Goal: Task Accomplishment & Management: Manage account settings

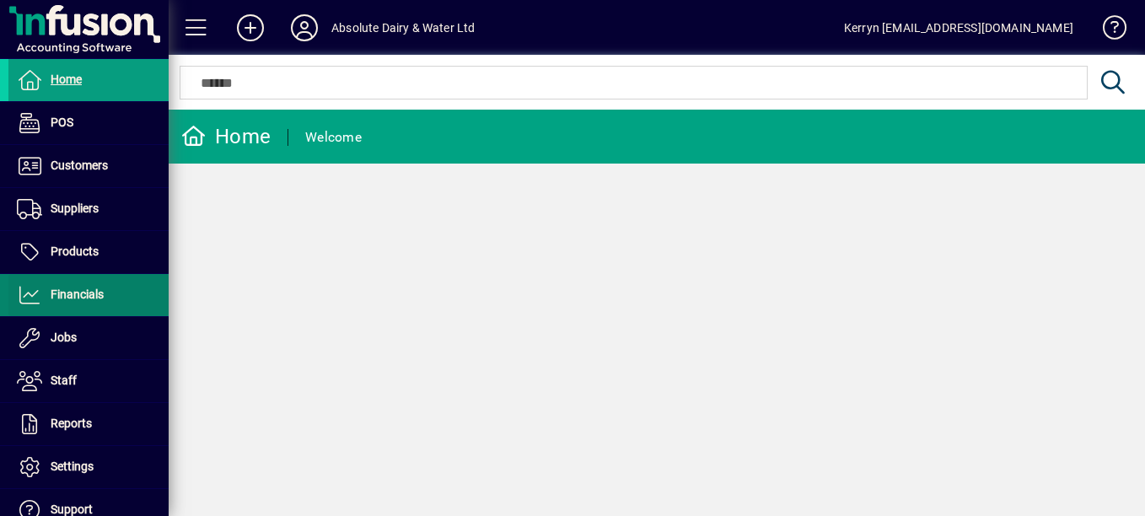
click at [106, 291] on span at bounding box center [88, 295] width 160 height 40
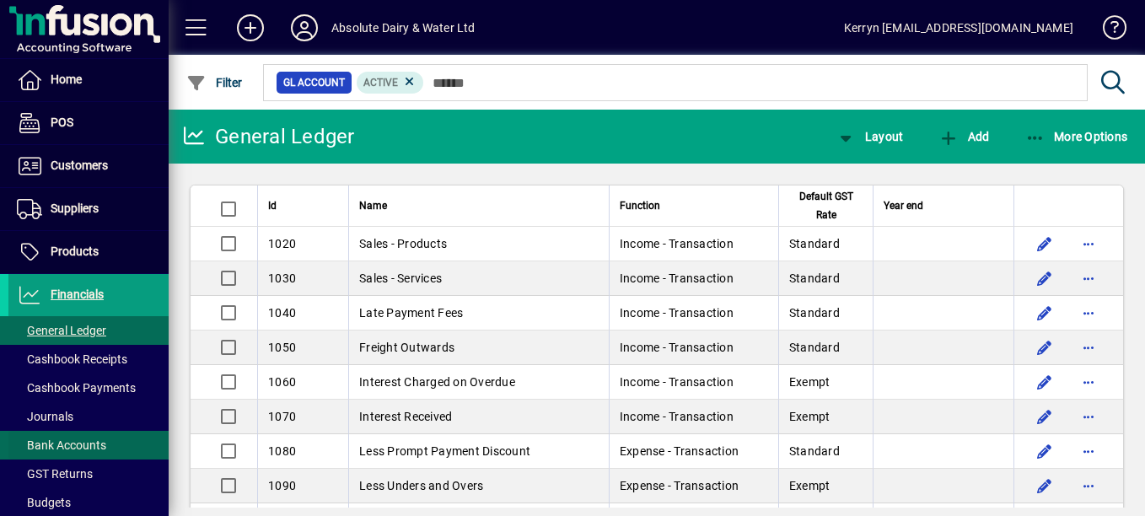
click at [85, 443] on span "Bank Accounts" at bounding box center [61, 444] width 89 height 13
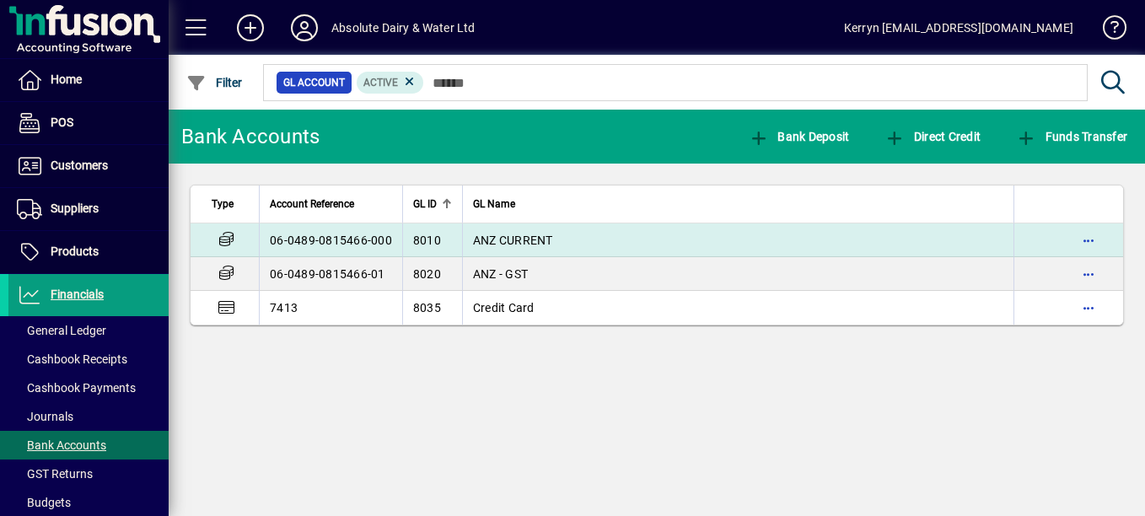
click at [522, 242] on span "ANZ CURRENT" at bounding box center [513, 240] width 80 height 13
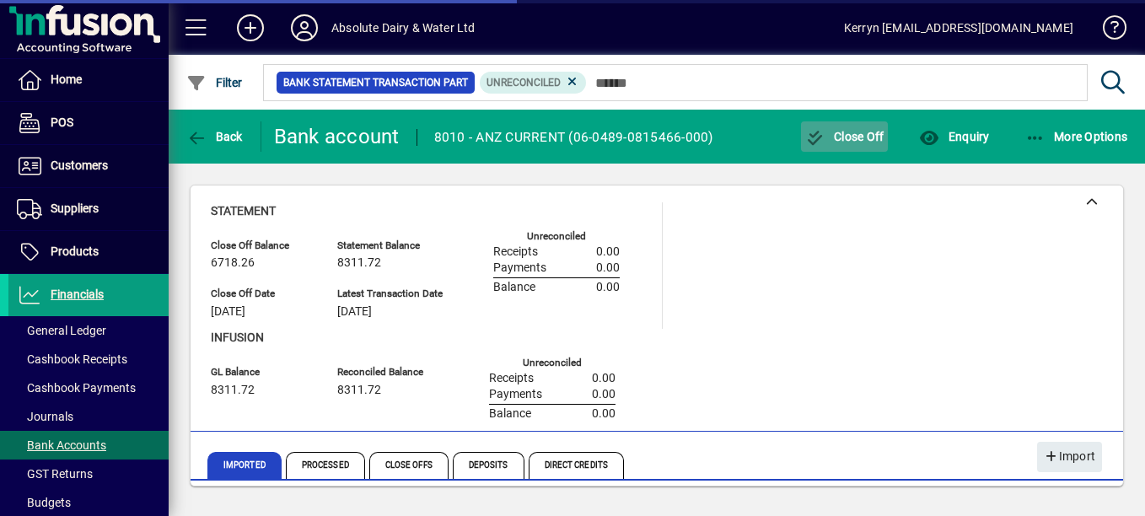
click at [869, 143] on span "button" at bounding box center [845, 136] width 88 height 40
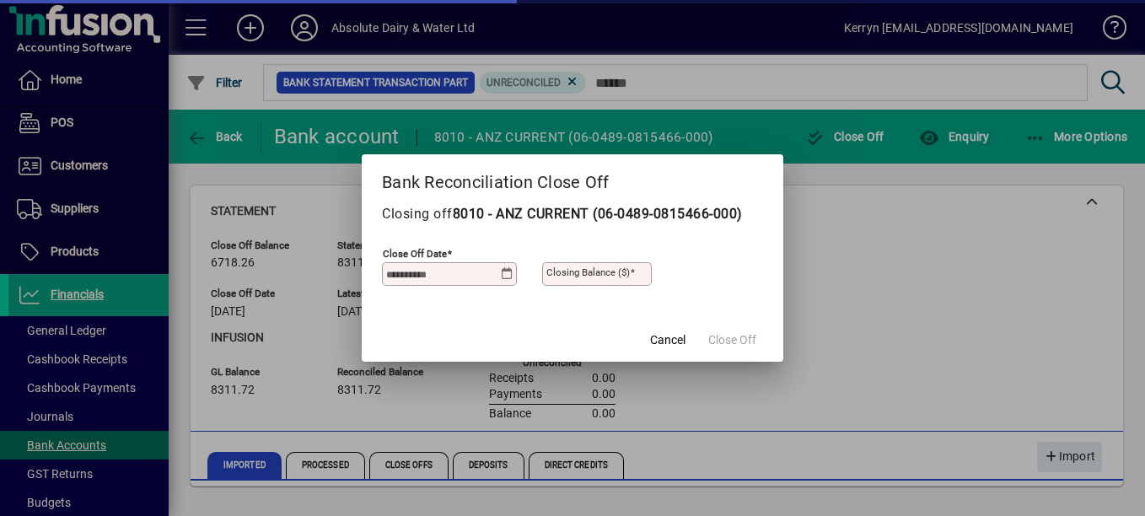
click at [455, 274] on input "Close off date" at bounding box center [443, 273] width 115 height 13
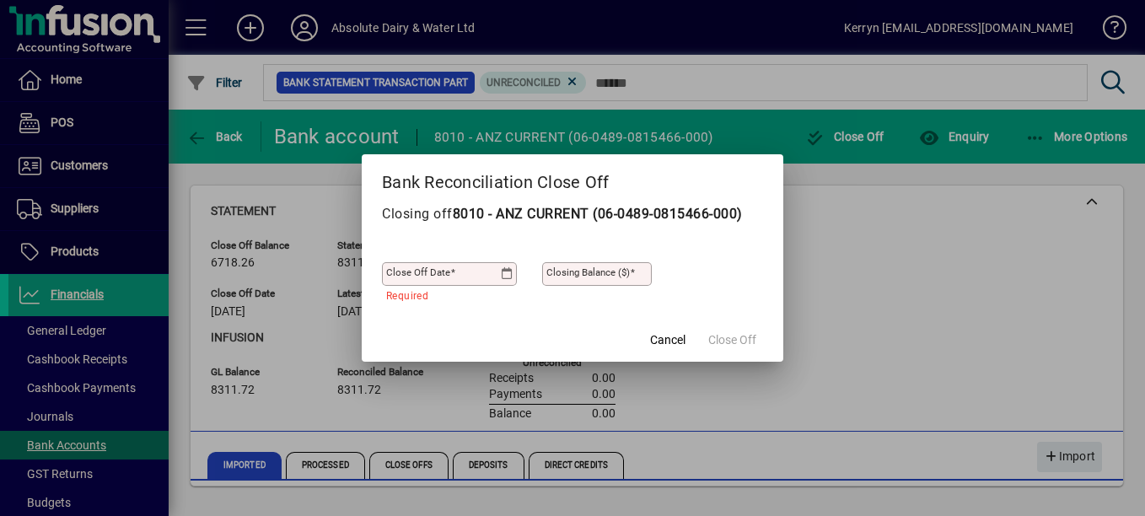
click at [513, 277] on icon at bounding box center [507, 273] width 13 height 13
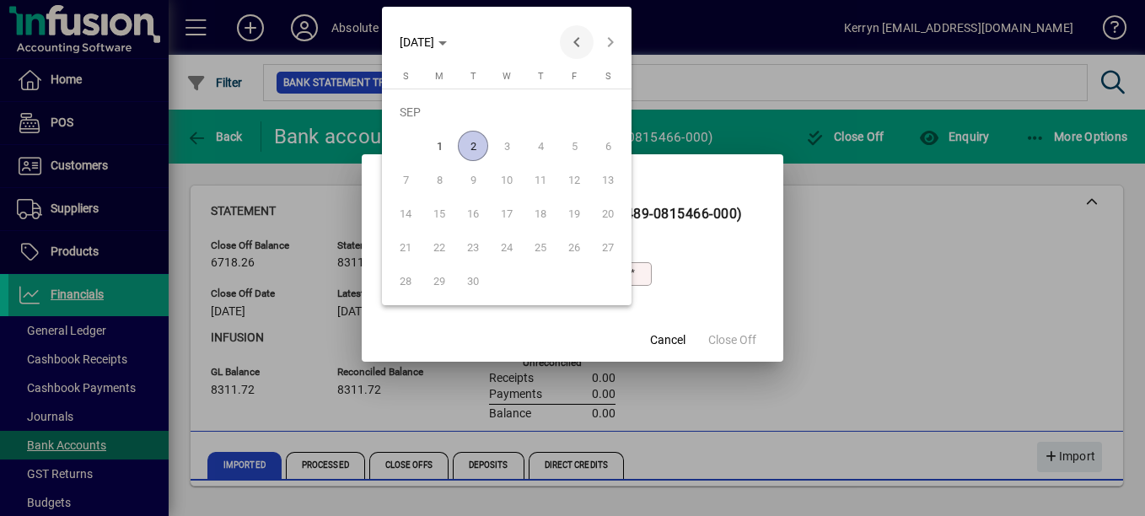
click at [568, 38] on span "Previous month" at bounding box center [577, 42] width 34 height 34
click at [420, 287] on button "31" at bounding box center [406, 281] width 34 height 34
type input "**********"
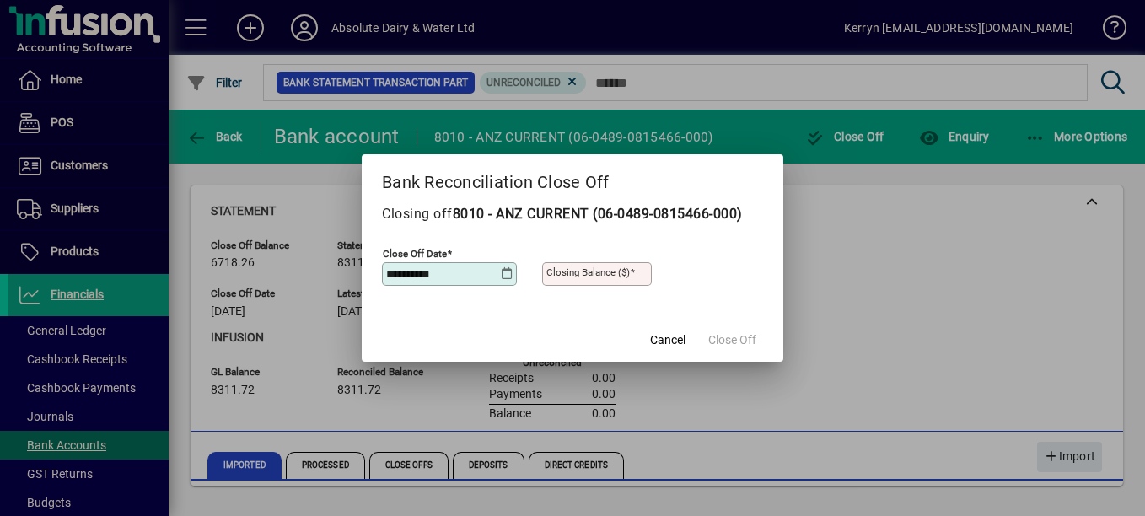
click at [622, 271] on mat-label "Closing Balance ($)" at bounding box center [587, 272] width 83 height 12
click at [622, 271] on input "Closing Balance ($)" at bounding box center [598, 273] width 105 height 13
click at [744, 338] on span "Close Off" at bounding box center [732, 340] width 48 height 18
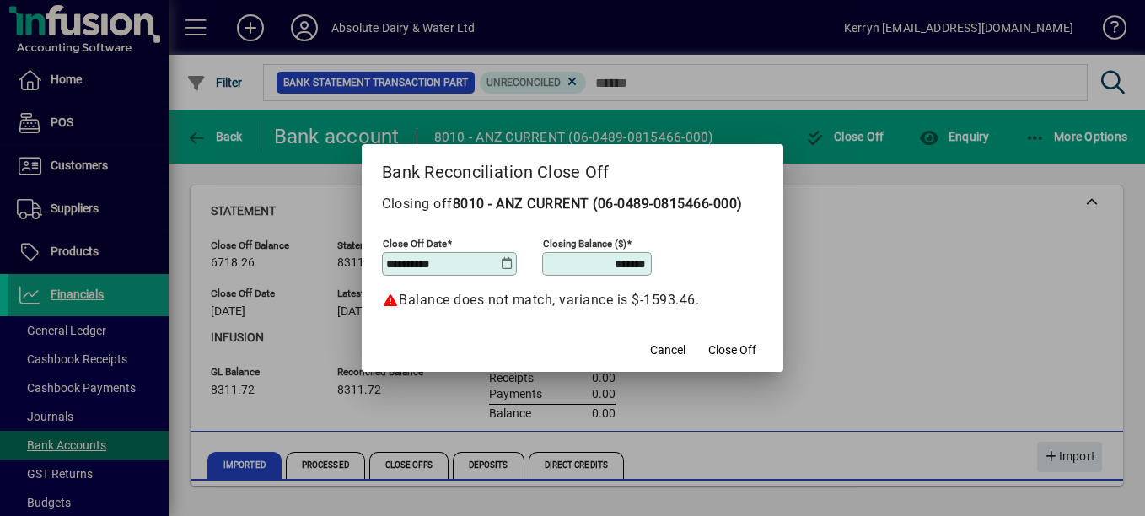
drag, startPoint x: 591, startPoint y: 265, endPoint x: 655, endPoint y: 255, distance: 64.7
click at [655, 255] on div "**********" at bounding box center [572, 260] width 381 height 59
type input "*******"
click at [739, 351] on span "Close Off" at bounding box center [732, 350] width 48 height 18
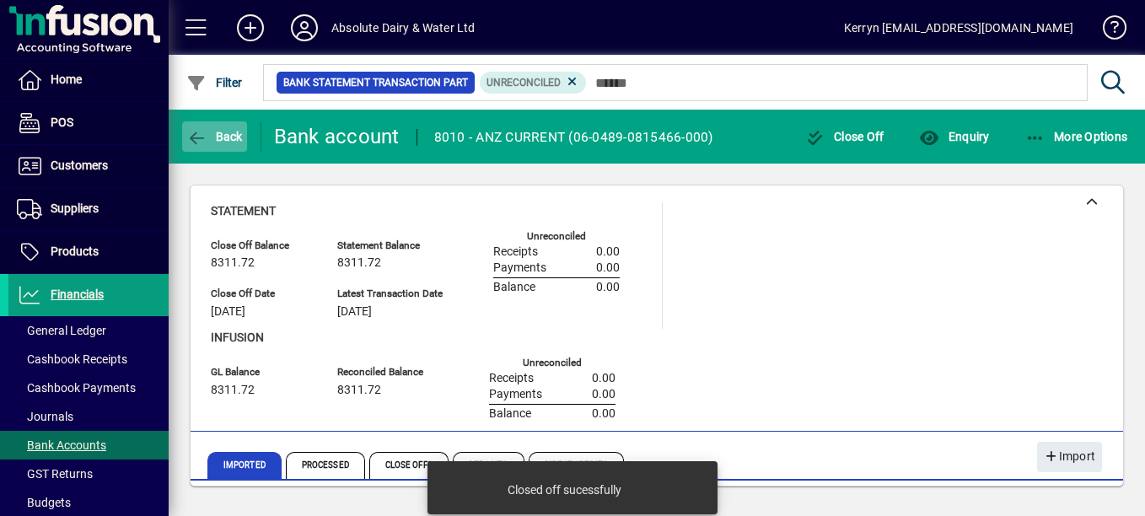
click at [209, 146] on span "button" at bounding box center [214, 136] width 65 height 40
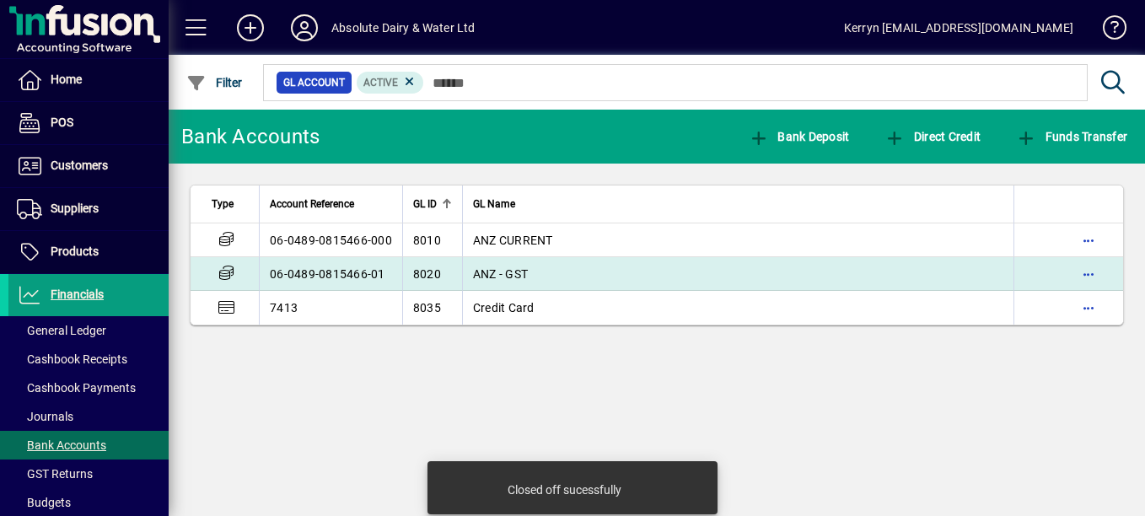
click at [503, 272] on span "ANZ - GST" at bounding box center [500, 273] width 55 height 13
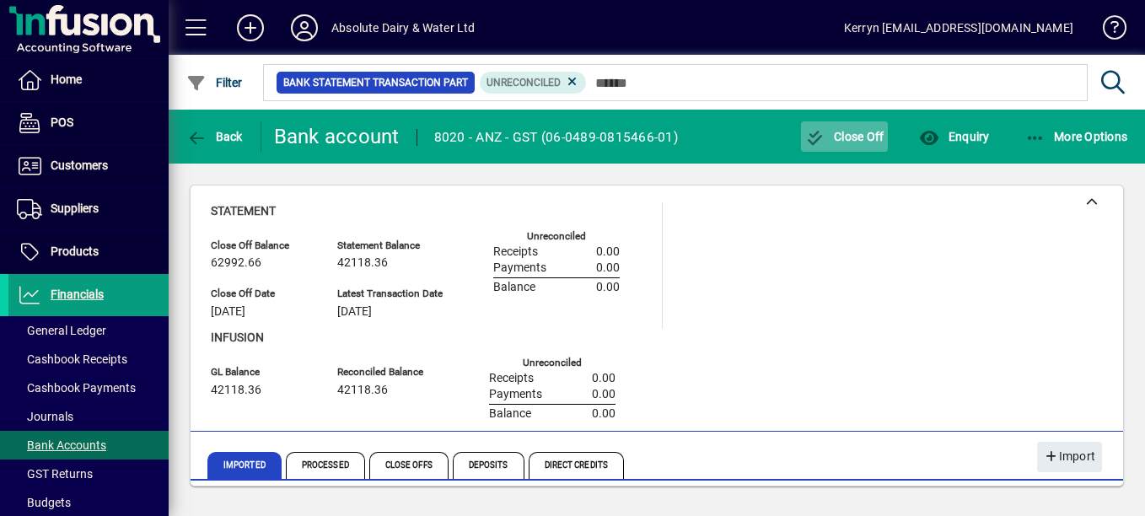
click at [833, 140] on span "Close Off" at bounding box center [844, 136] width 79 height 13
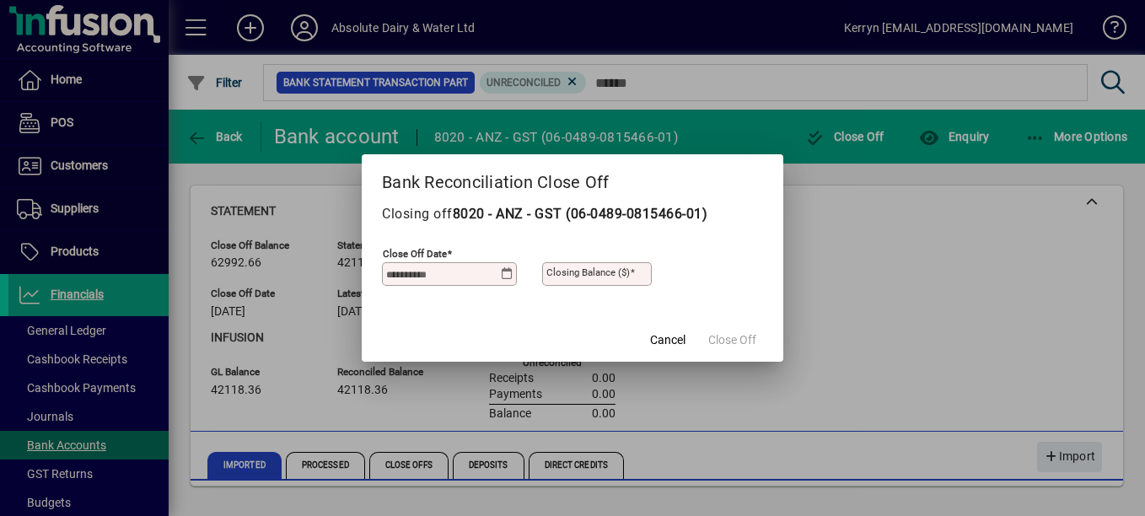
click at [512, 272] on icon at bounding box center [507, 273] width 13 height 13
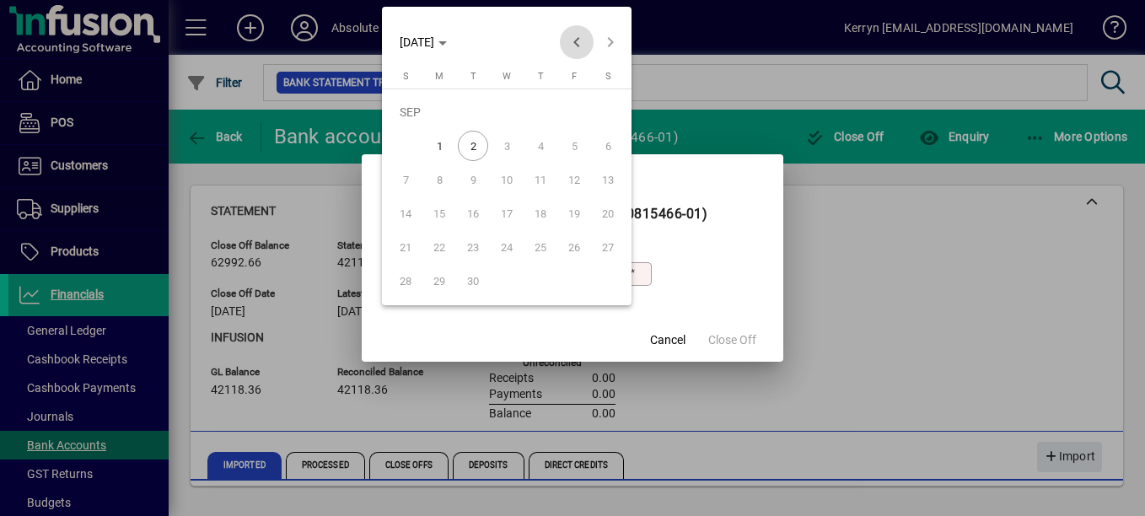
click at [572, 51] on span "Previous month" at bounding box center [577, 42] width 34 height 34
click at [411, 275] on span "31" at bounding box center [405, 281] width 30 height 30
type input "**********"
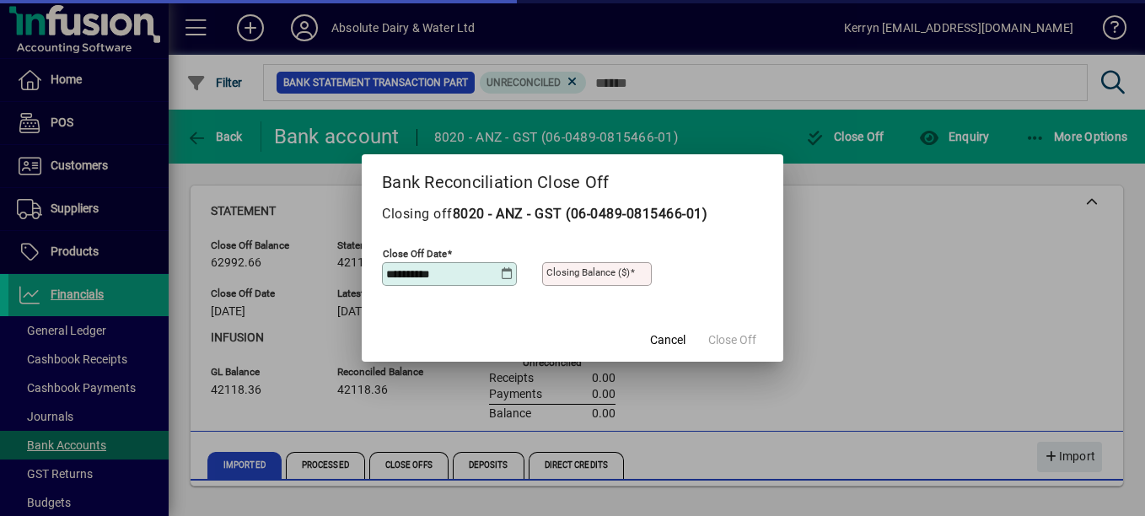
click at [610, 277] on mat-label "Closing Balance ($)" at bounding box center [587, 272] width 83 height 12
click at [610, 277] on input "Closing Balance ($)" at bounding box center [598, 273] width 105 height 13
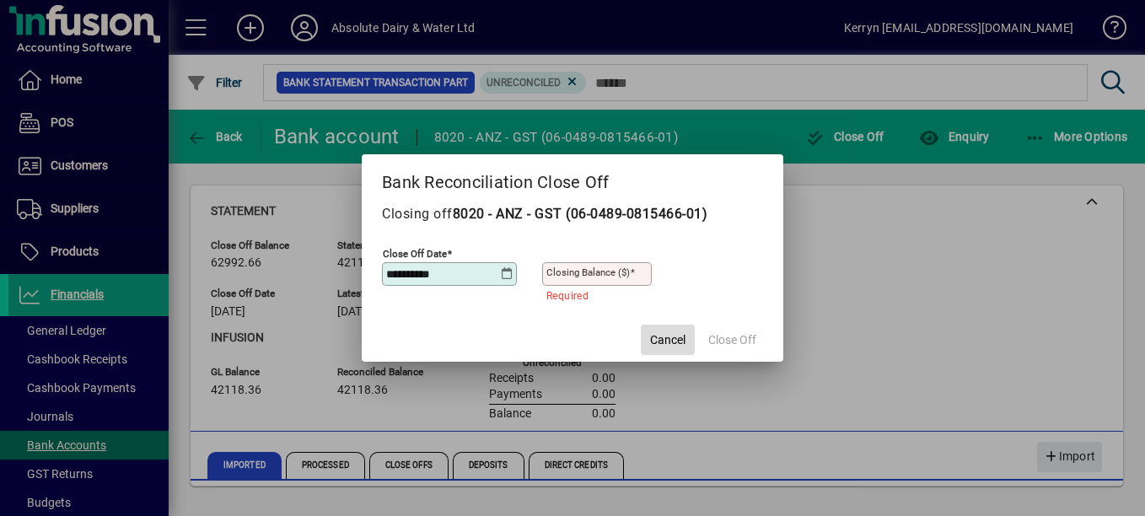
click at [669, 342] on span "Cancel" at bounding box center [667, 340] width 35 height 18
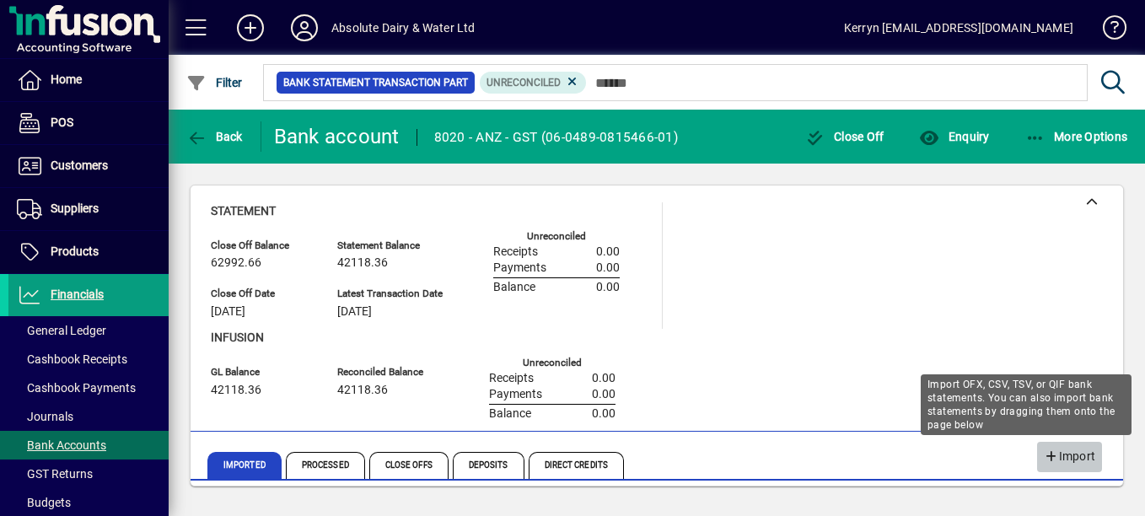
click at [1071, 455] on span "Import" at bounding box center [1069, 457] width 51 height 28
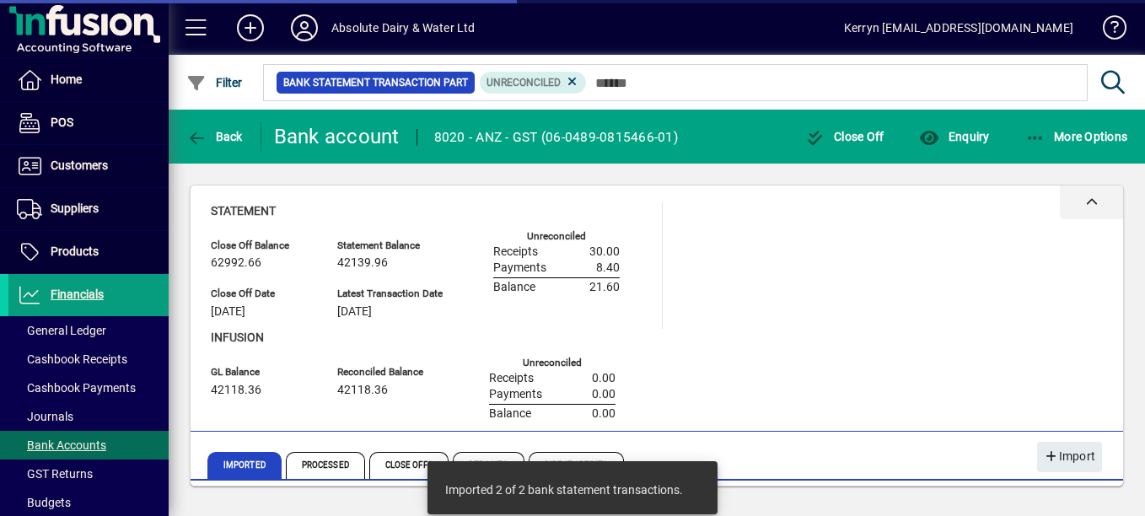
click at [1110, 199] on div at bounding box center [1091, 202] width 63 height 34
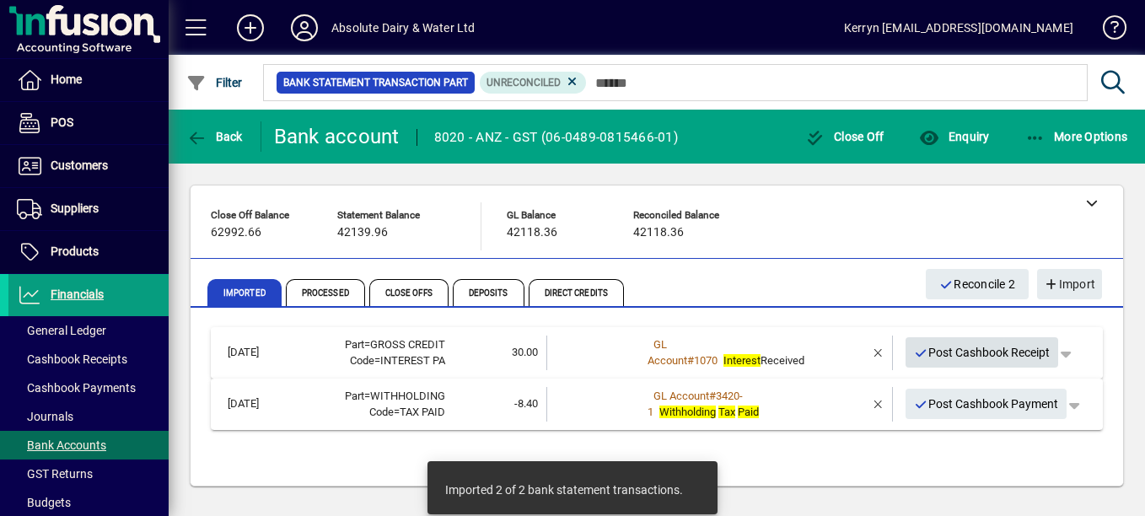
click at [986, 350] on span "Post Cashbook Receipt" at bounding box center [982, 353] width 137 height 28
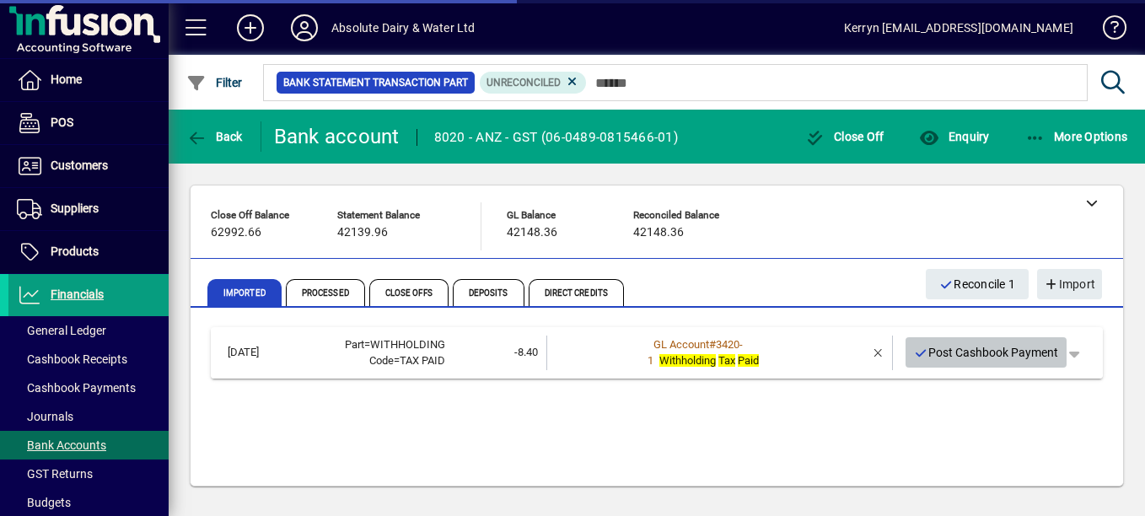
click at [986, 350] on span "Post Cashbook Payment" at bounding box center [986, 353] width 145 height 28
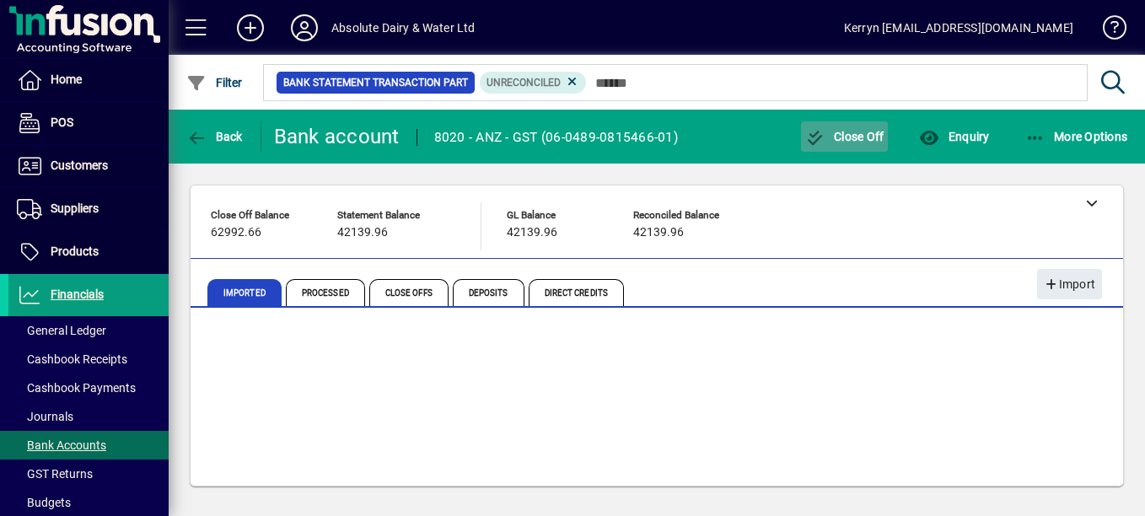
click at [871, 142] on span "Close Off" at bounding box center [844, 136] width 79 height 13
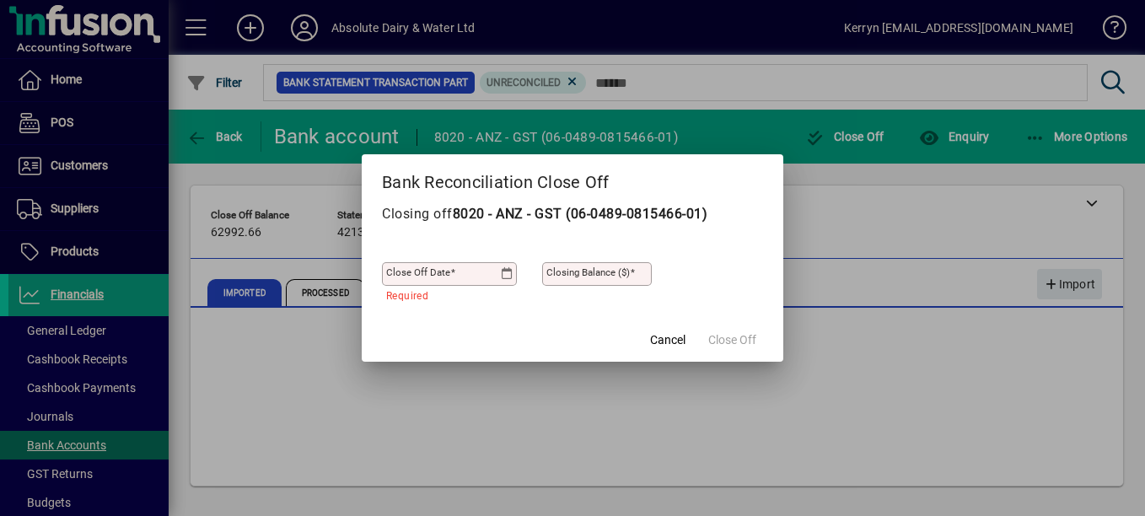
click at [501, 277] on icon at bounding box center [507, 273] width 13 height 13
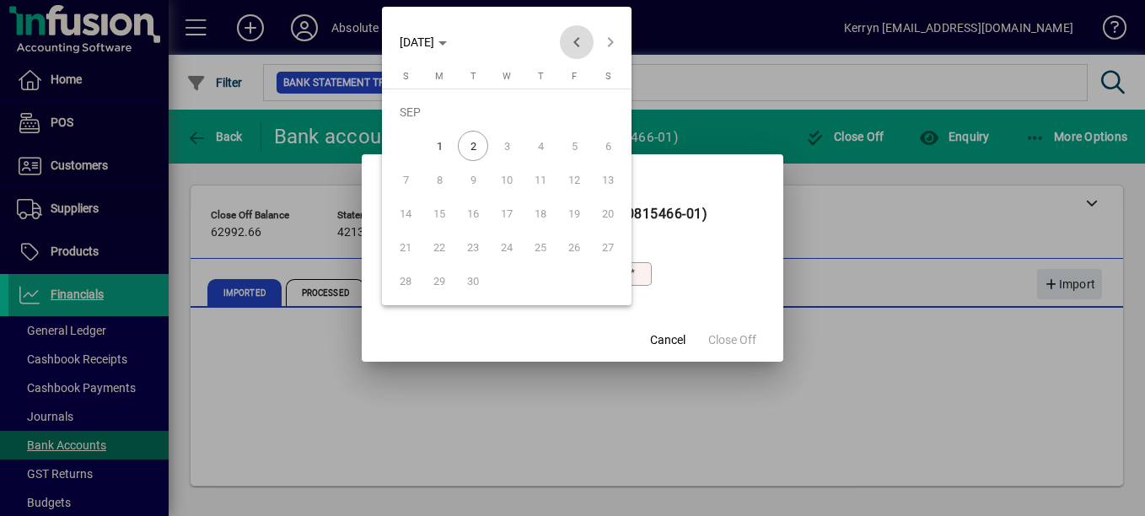
click at [567, 43] on span "Previous month" at bounding box center [577, 42] width 34 height 34
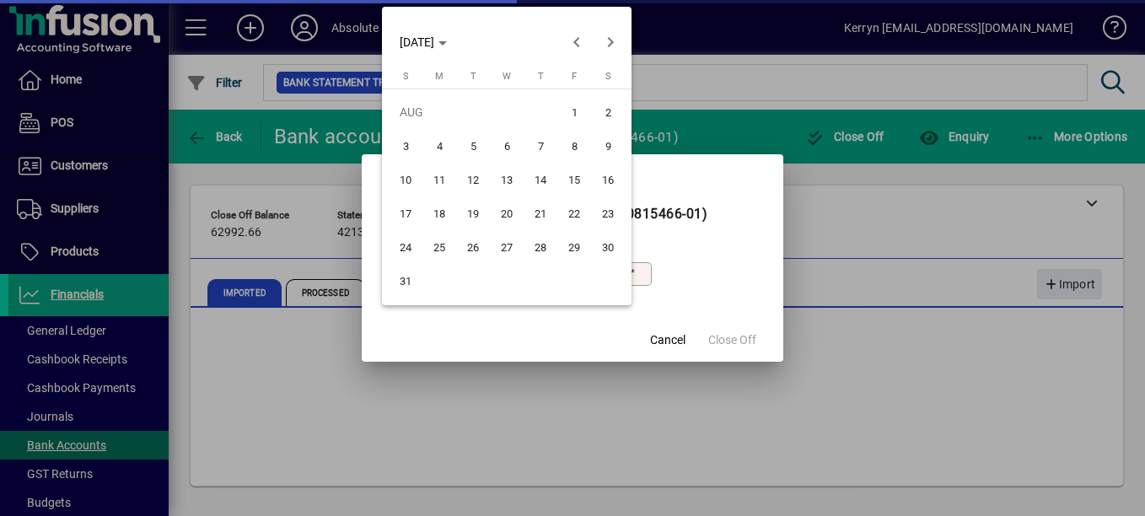
click at [412, 280] on span "31" at bounding box center [405, 281] width 30 height 30
type input "**********"
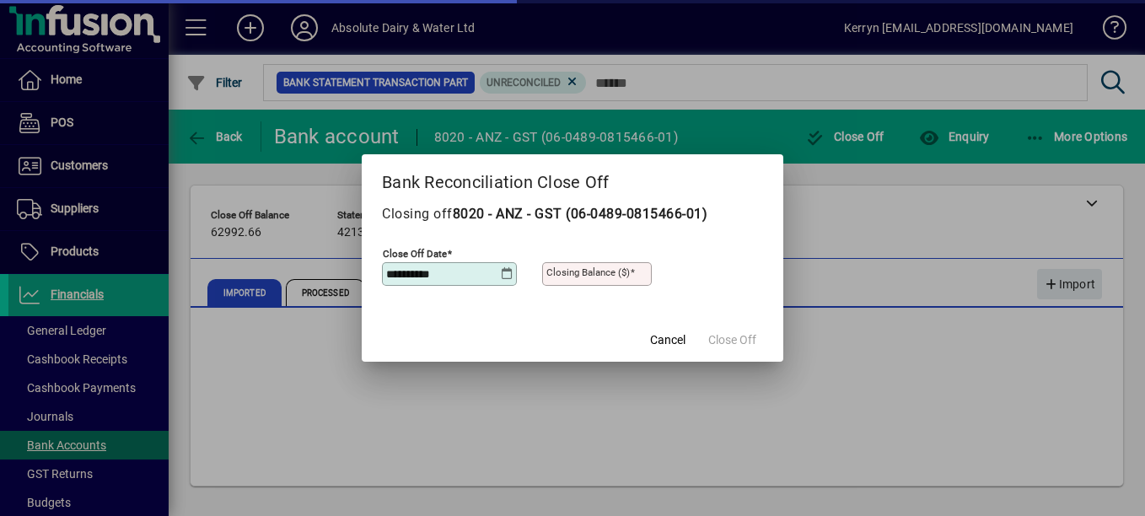
click at [599, 266] on label "Closing Balance ($)" at bounding box center [590, 271] width 89 height 13
click at [599, 267] on input "Closing Balance ($)" at bounding box center [598, 273] width 105 height 13
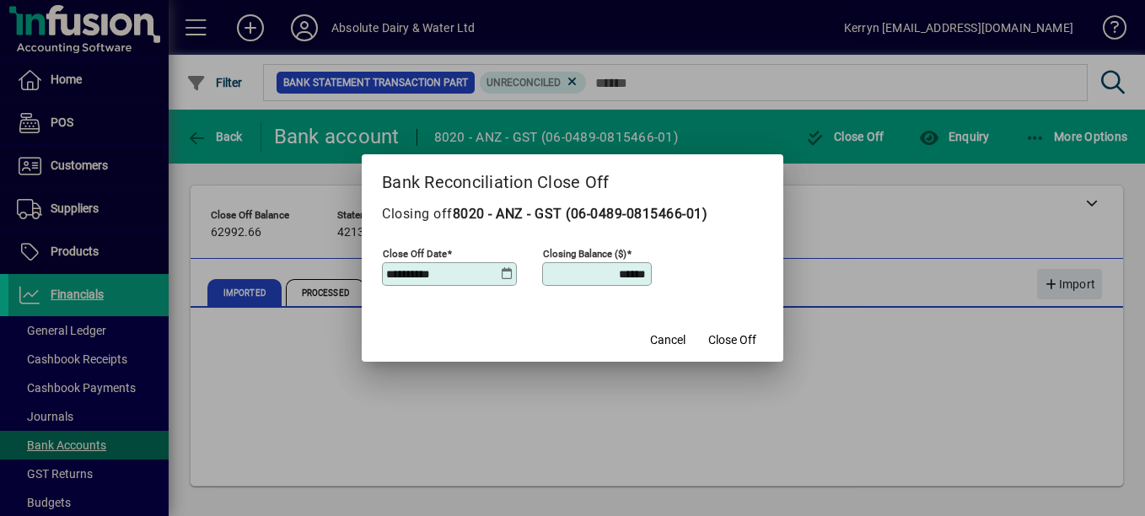
type input "********"
click at [679, 343] on span "Cancel" at bounding box center [667, 340] width 35 height 18
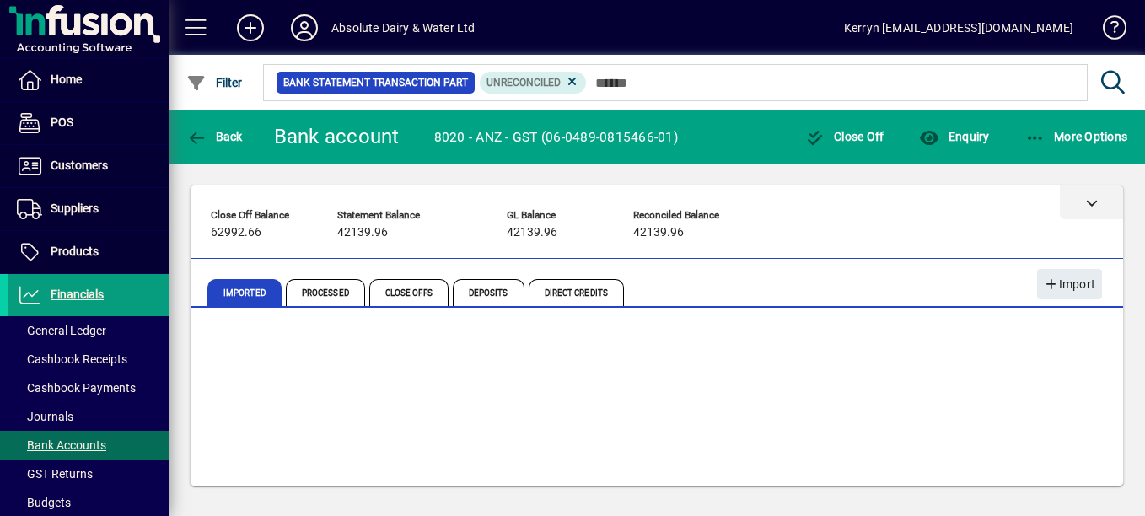
click at [1094, 195] on div at bounding box center [1091, 202] width 63 height 34
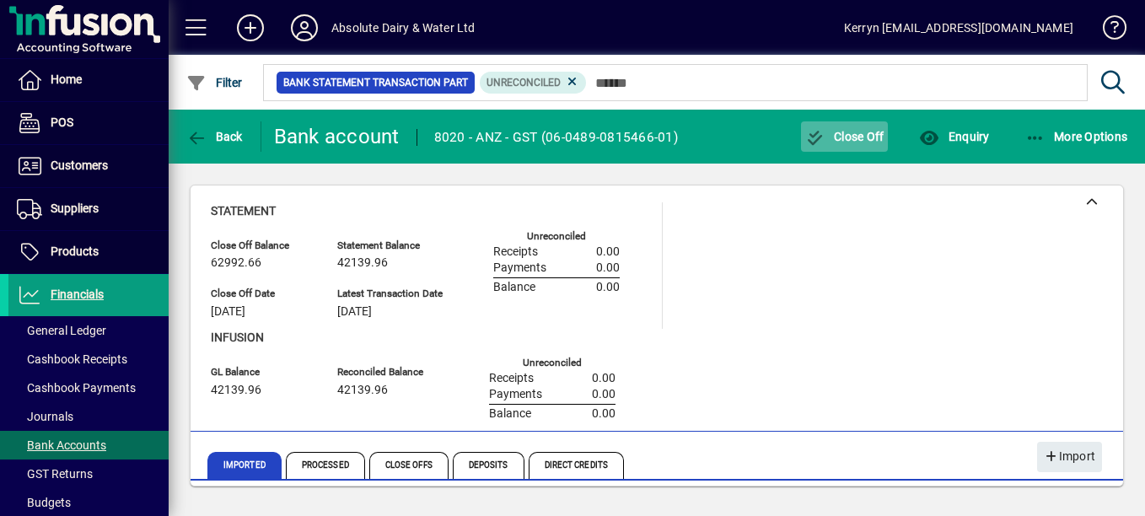
click at [841, 142] on span "Close Off" at bounding box center [844, 136] width 79 height 13
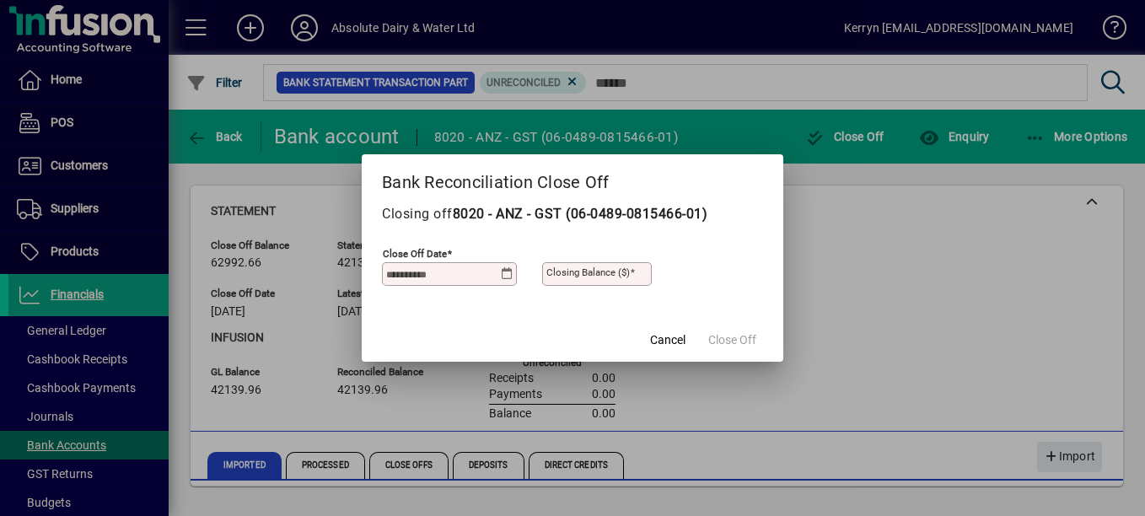
click at [508, 270] on icon at bounding box center [507, 273] width 13 height 13
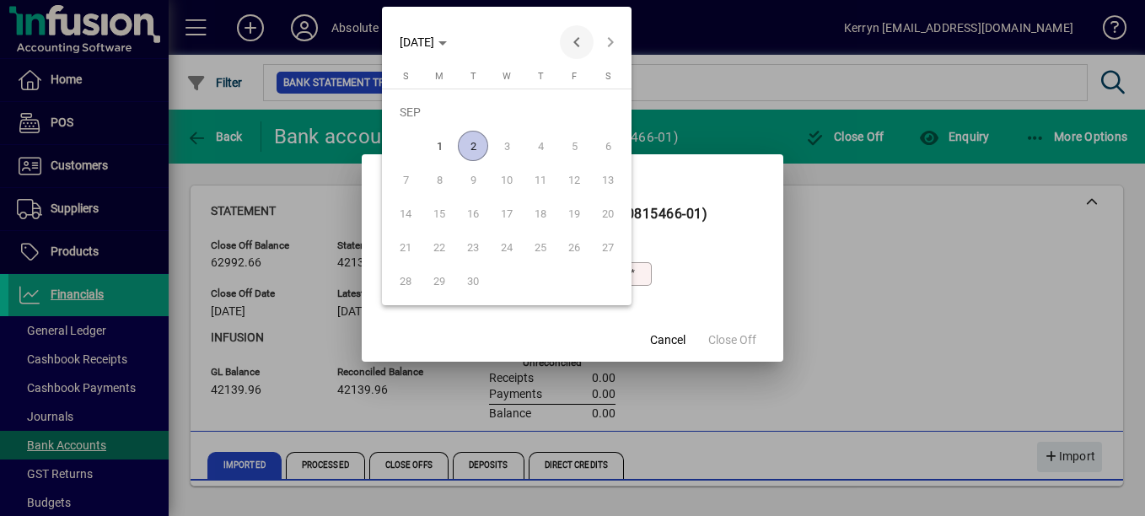
click at [572, 57] on span "Previous month" at bounding box center [577, 42] width 34 height 34
click at [402, 276] on span "31" at bounding box center [405, 281] width 30 height 30
type input "**********"
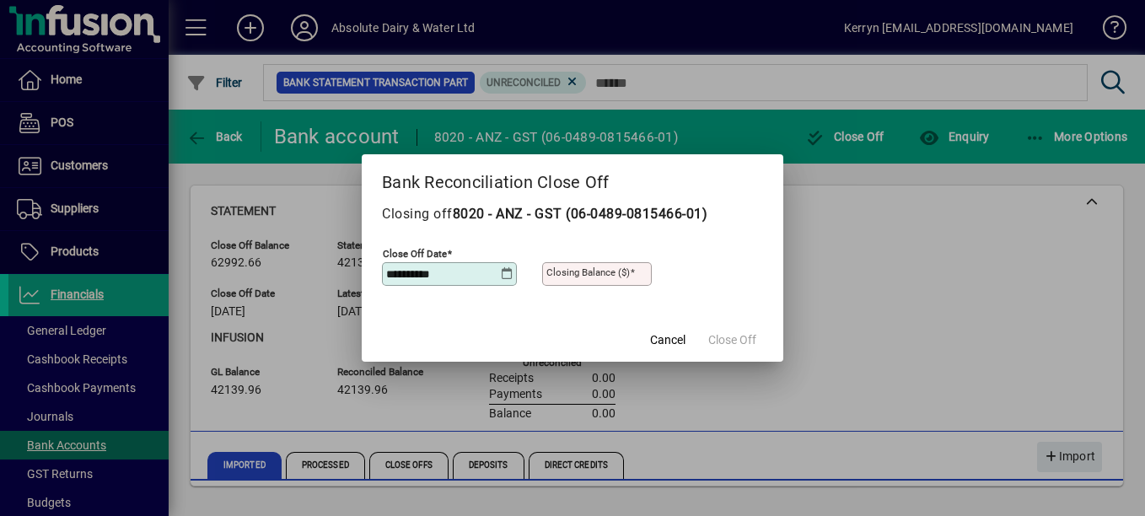
click at [587, 270] on mat-label "Closing Balance ($)" at bounding box center [587, 272] width 83 height 12
click at [587, 270] on input "Closing Balance ($)" at bounding box center [598, 273] width 105 height 13
type input "********"
click at [734, 343] on span "Close Off" at bounding box center [732, 340] width 48 height 18
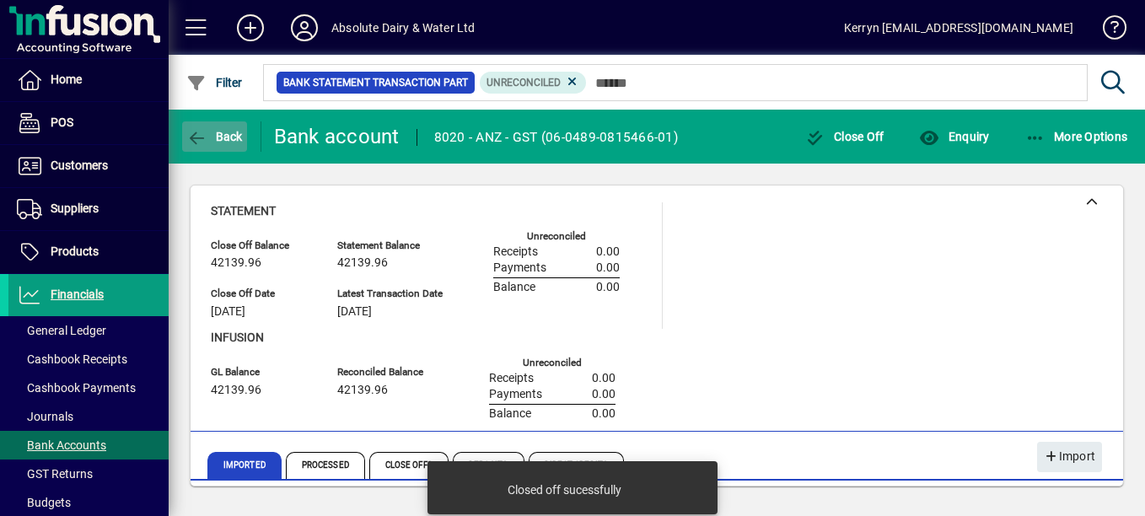
click at [224, 145] on span "button" at bounding box center [214, 136] width 65 height 40
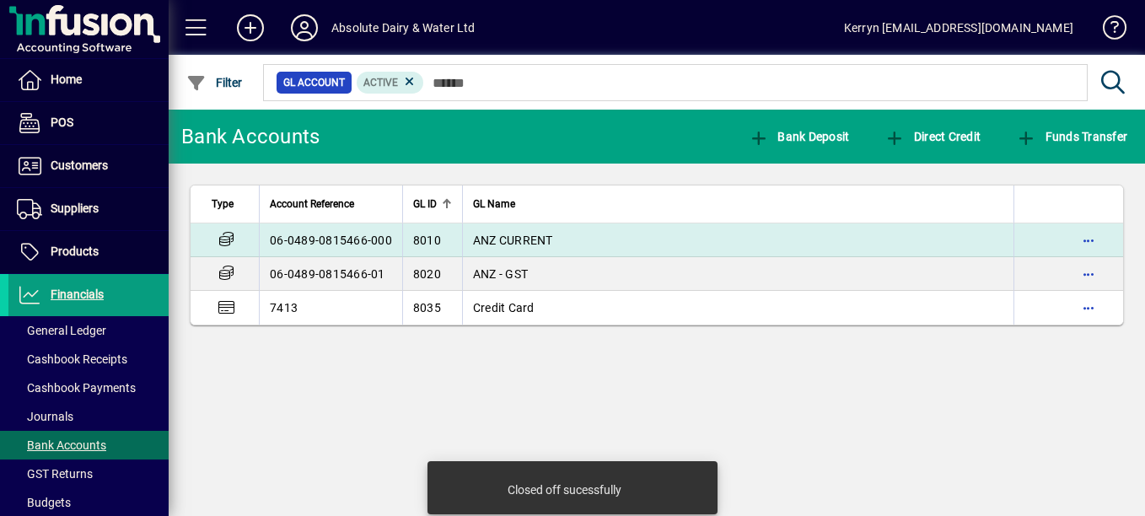
click at [523, 241] on span "ANZ CURRENT" at bounding box center [513, 240] width 80 height 13
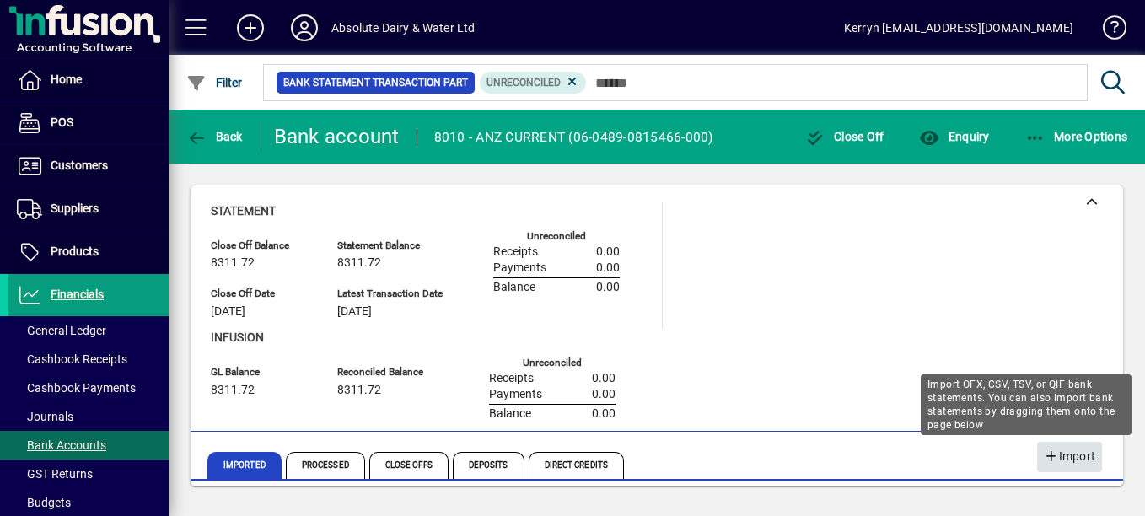
click at [1083, 460] on span "Import" at bounding box center [1069, 457] width 51 height 28
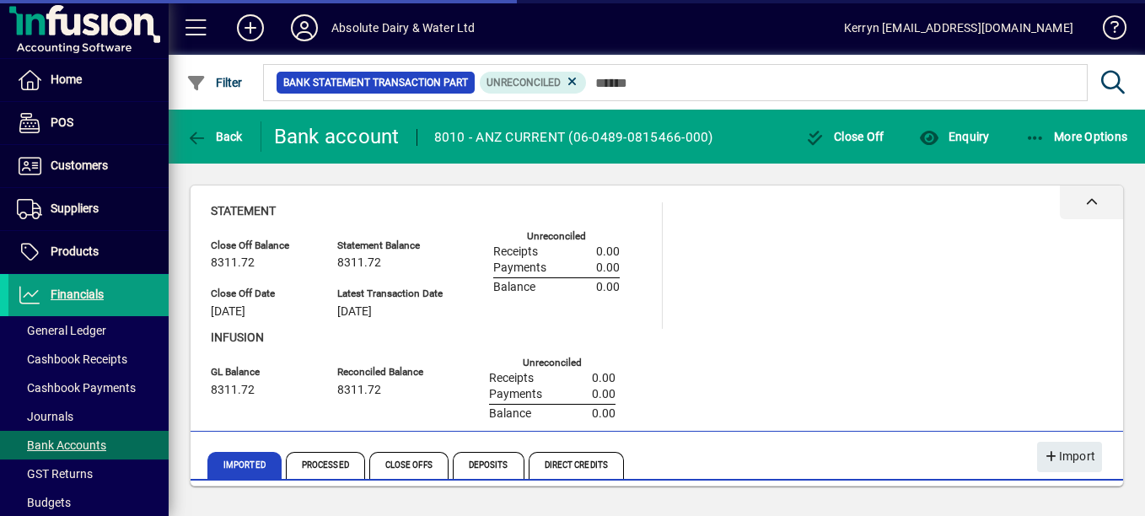
click at [1098, 201] on div at bounding box center [1091, 202] width 63 height 34
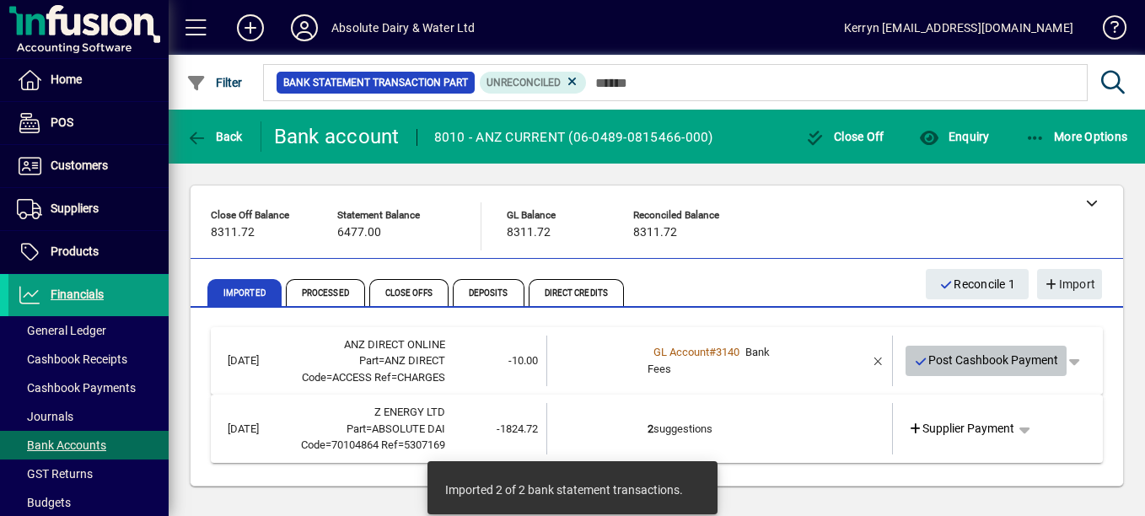
click at [978, 369] on span "Post Cashbook Payment" at bounding box center [986, 361] width 145 height 28
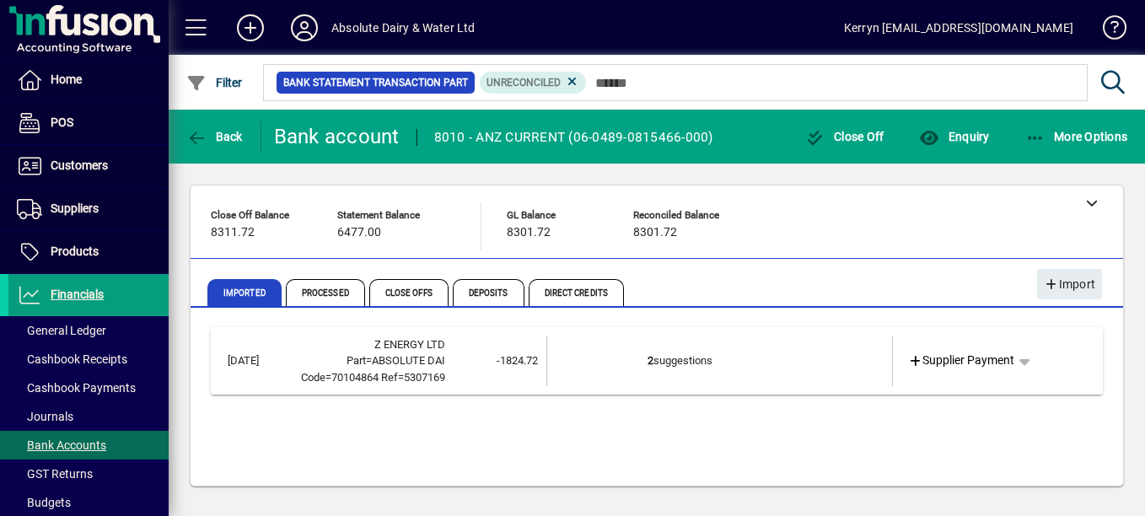
click at [653, 363] on td "2 suggestions" at bounding box center [721, 361] width 147 height 51
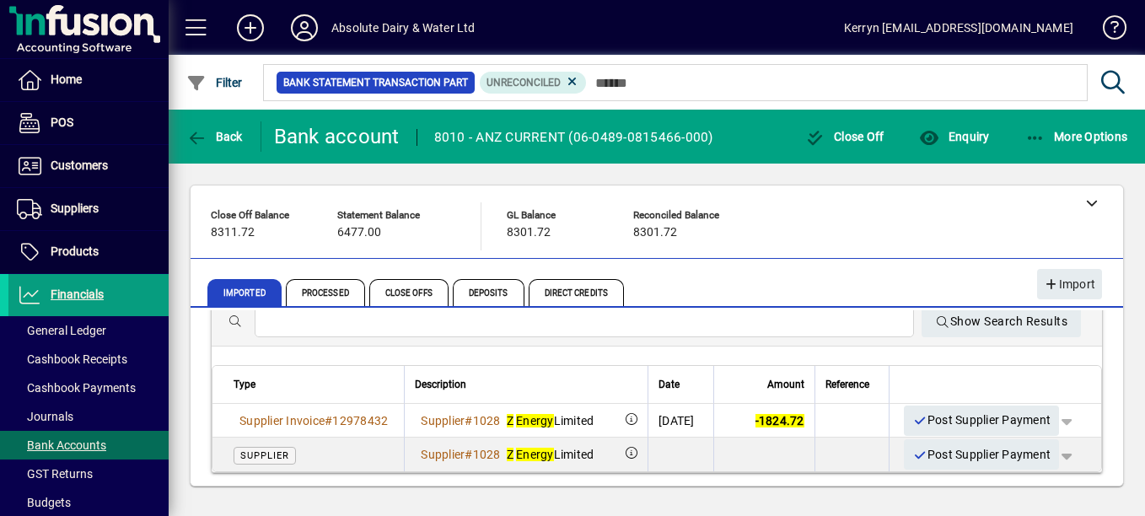
scroll to position [124, 0]
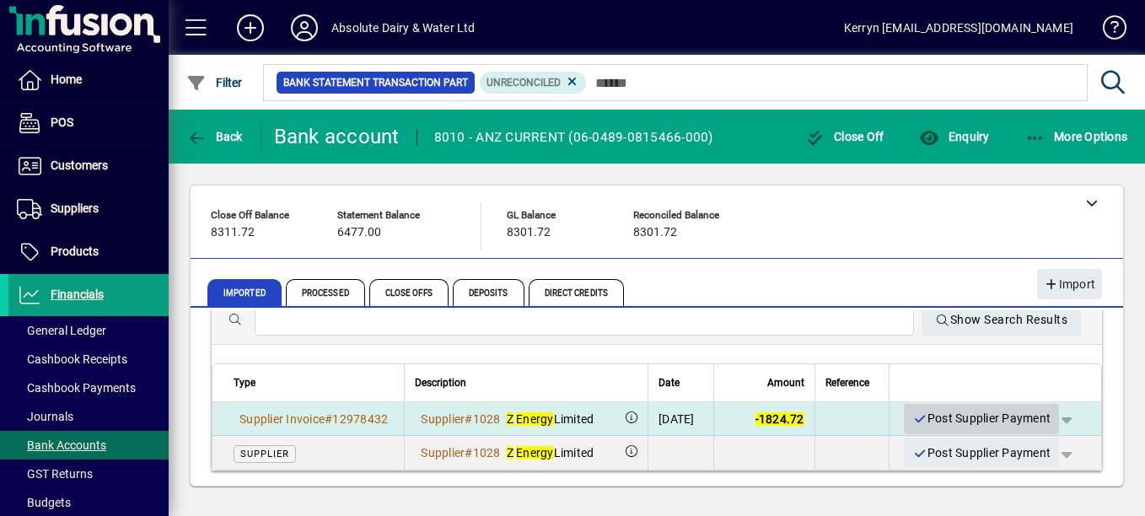
click at [945, 430] on span "Post Supplier Payment" at bounding box center [981, 419] width 138 height 28
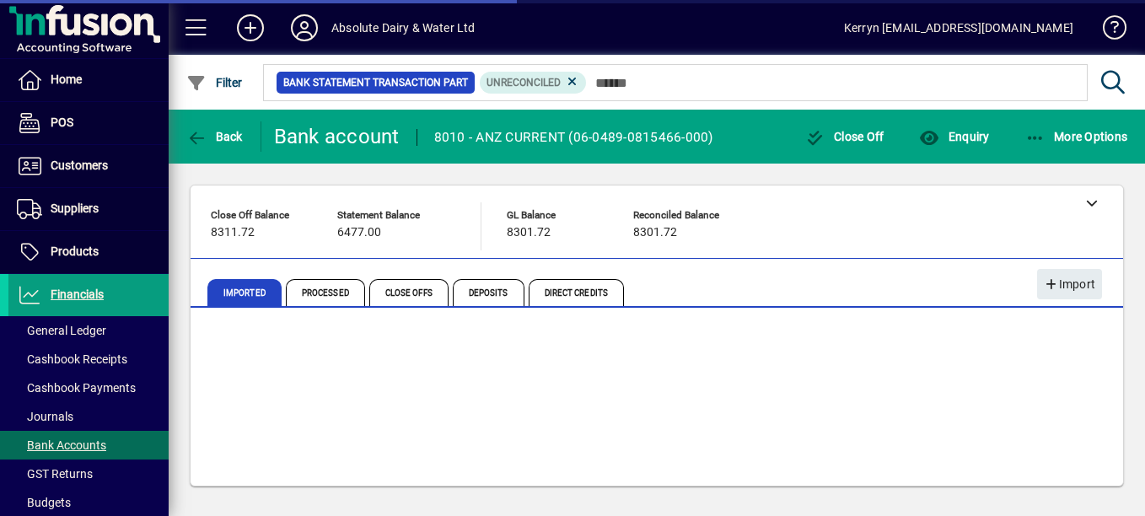
scroll to position [108, 0]
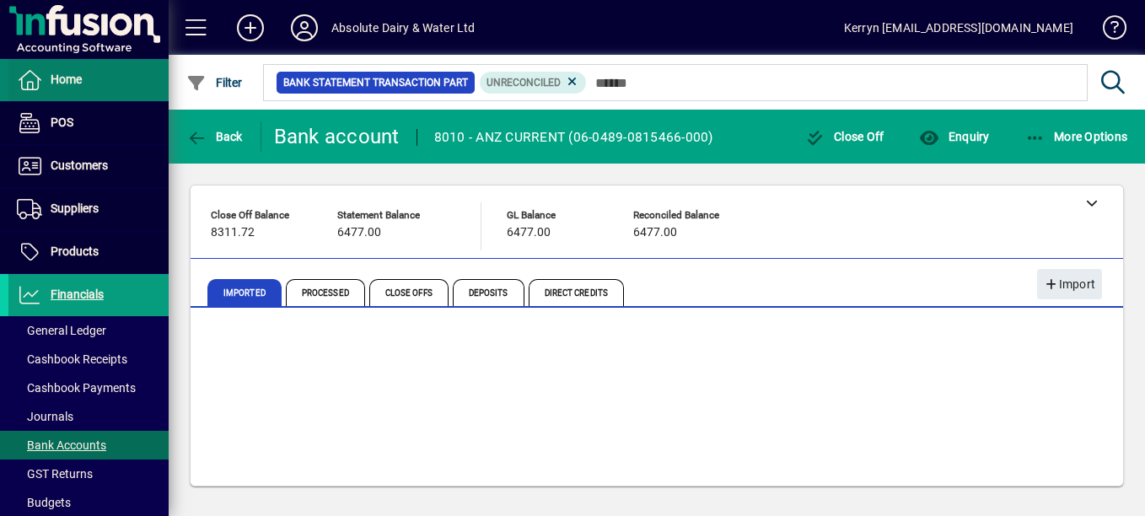
click at [73, 78] on span "Home" at bounding box center [66, 79] width 31 height 13
